Goal: Information Seeking & Learning: Learn about a topic

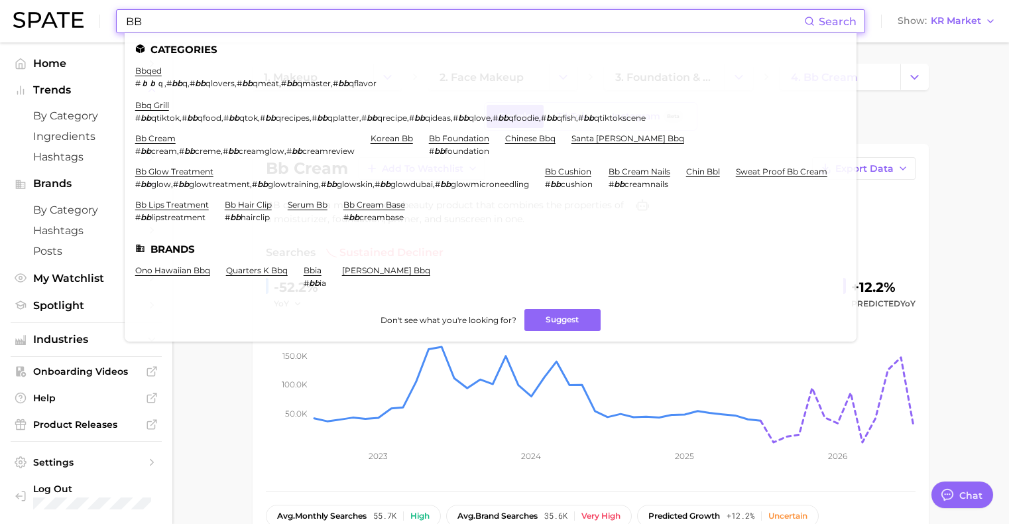
scroll to position [663, 0]
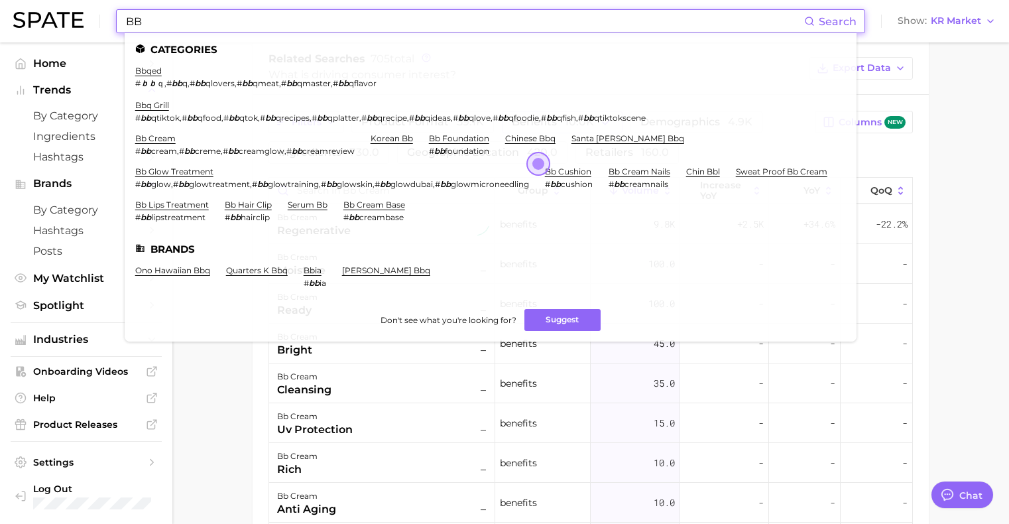
type input "B"
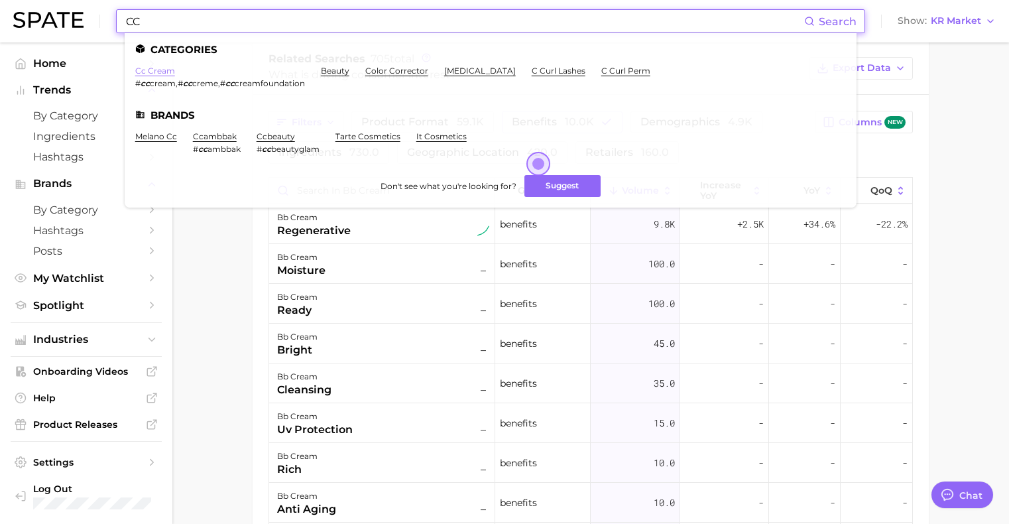
type input "CC"
click at [161, 70] on link "cc cream" at bounding box center [155, 71] width 40 height 10
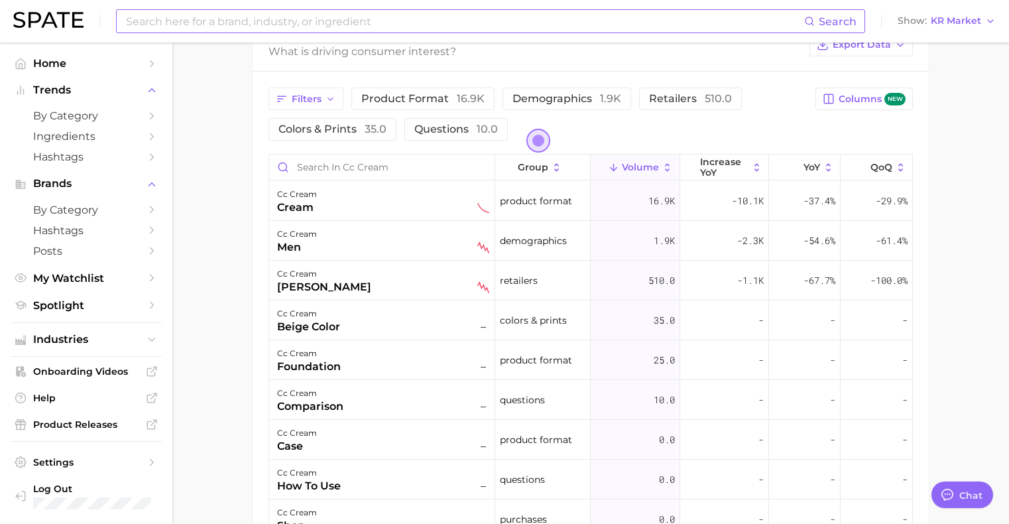
scroll to position [663, 0]
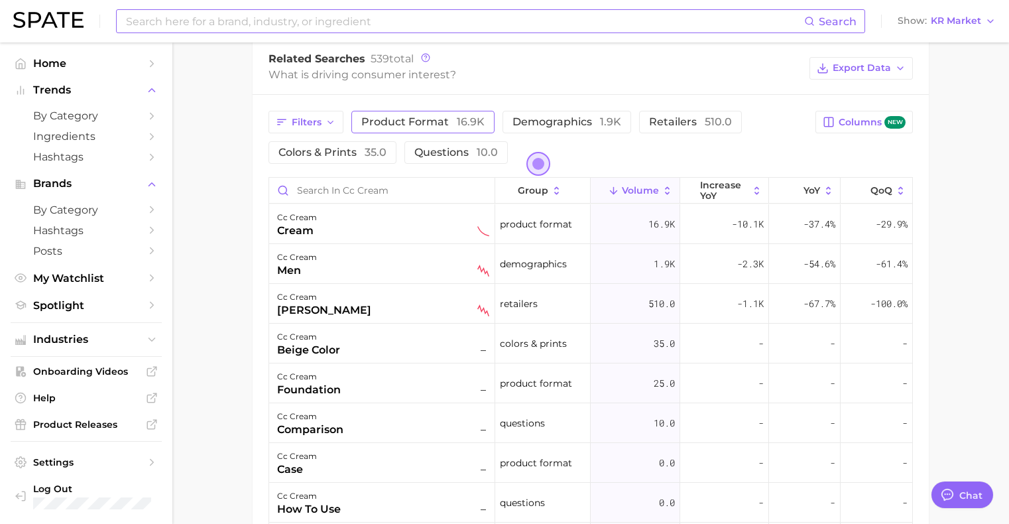
click at [369, 121] on span "product format 16.9k" at bounding box center [422, 121] width 123 height 13
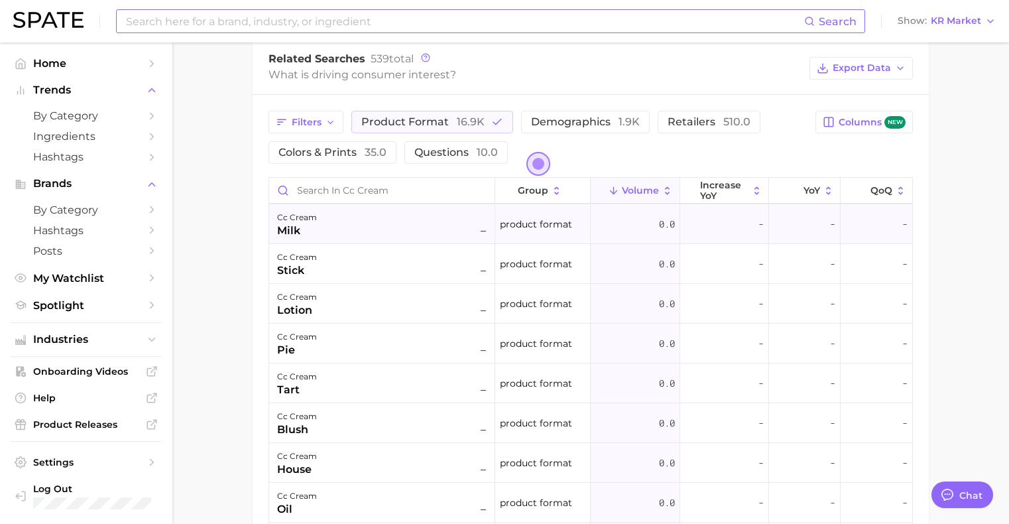
scroll to position [0, 0]
click at [464, 129] on button "product format 16.9k" at bounding box center [432, 122] width 162 height 23
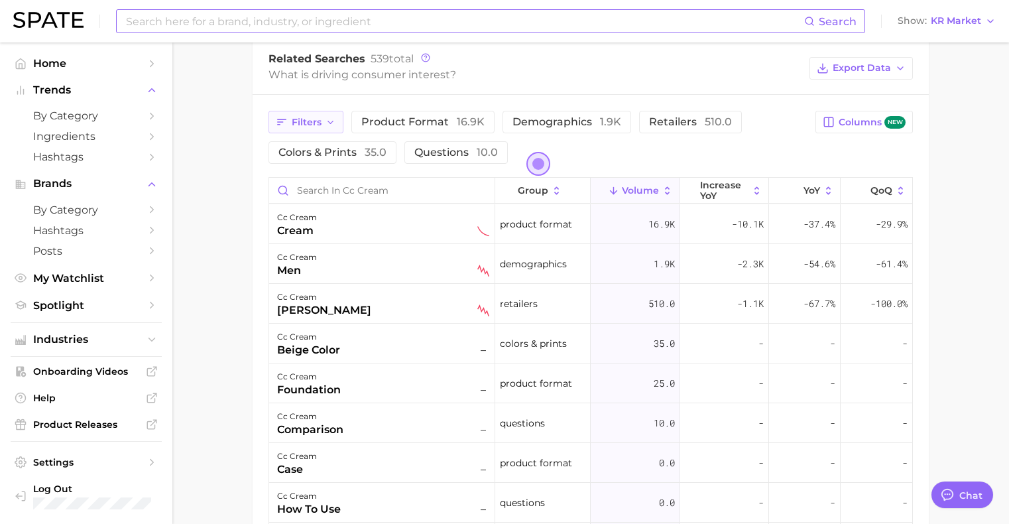
click at [305, 131] on button "Filters" at bounding box center [305, 122] width 75 height 23
click at [213, 239] on main "1. makeup 2. face makeup 3. foundation & base products 4. cc cream Google TikTo…" at bounding box center [590, 81] width 836 height 1403
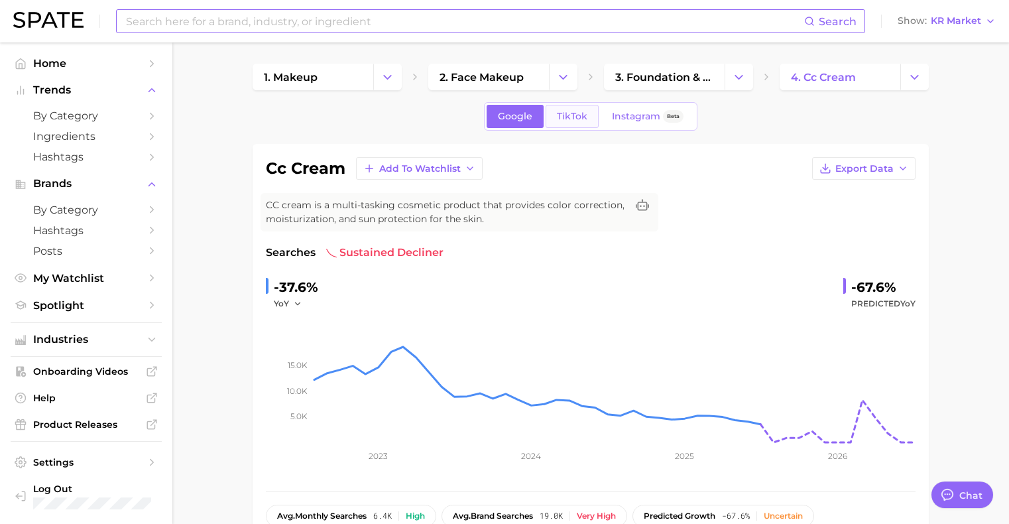
click at [573, 111] on span "TikTok" at bounding box center [572, 116] width 30 height 11
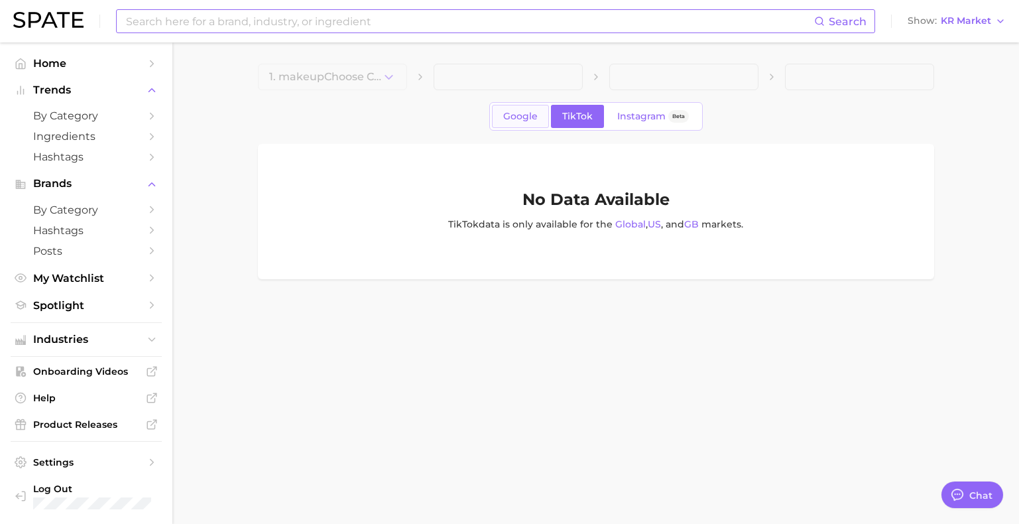
click at [530, 111] on span "Google" at bounding box center [520, 116] width 34 height 11
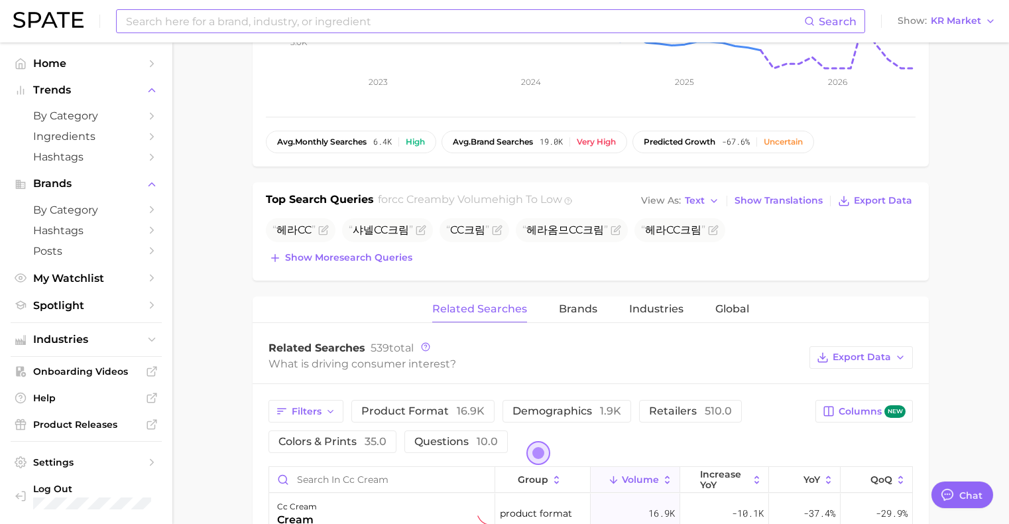
scroll to position [398, 0]
